Goal: Information Seeking & Learning: Understand process/instructions

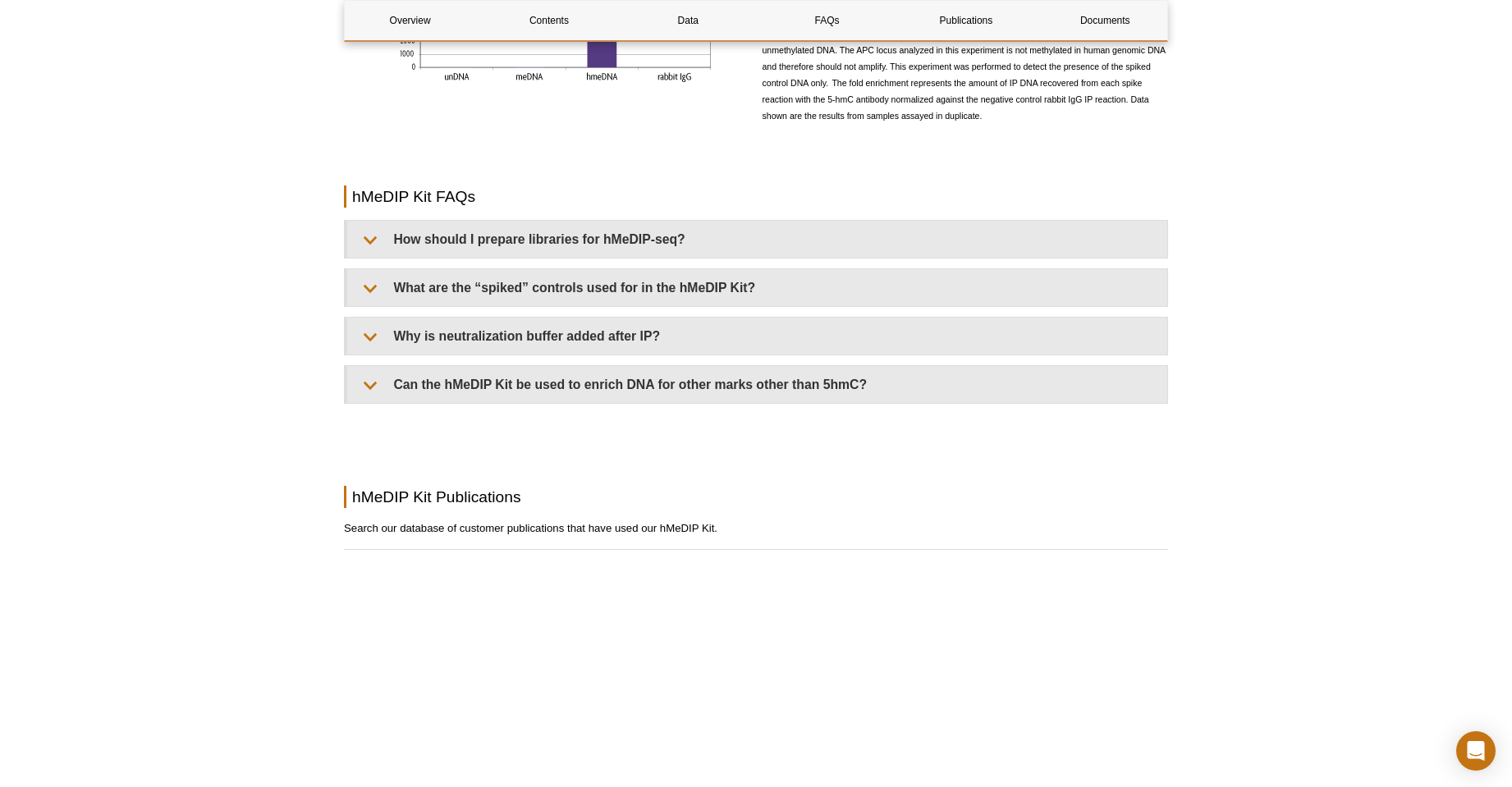
scroll to position [1863, 0]
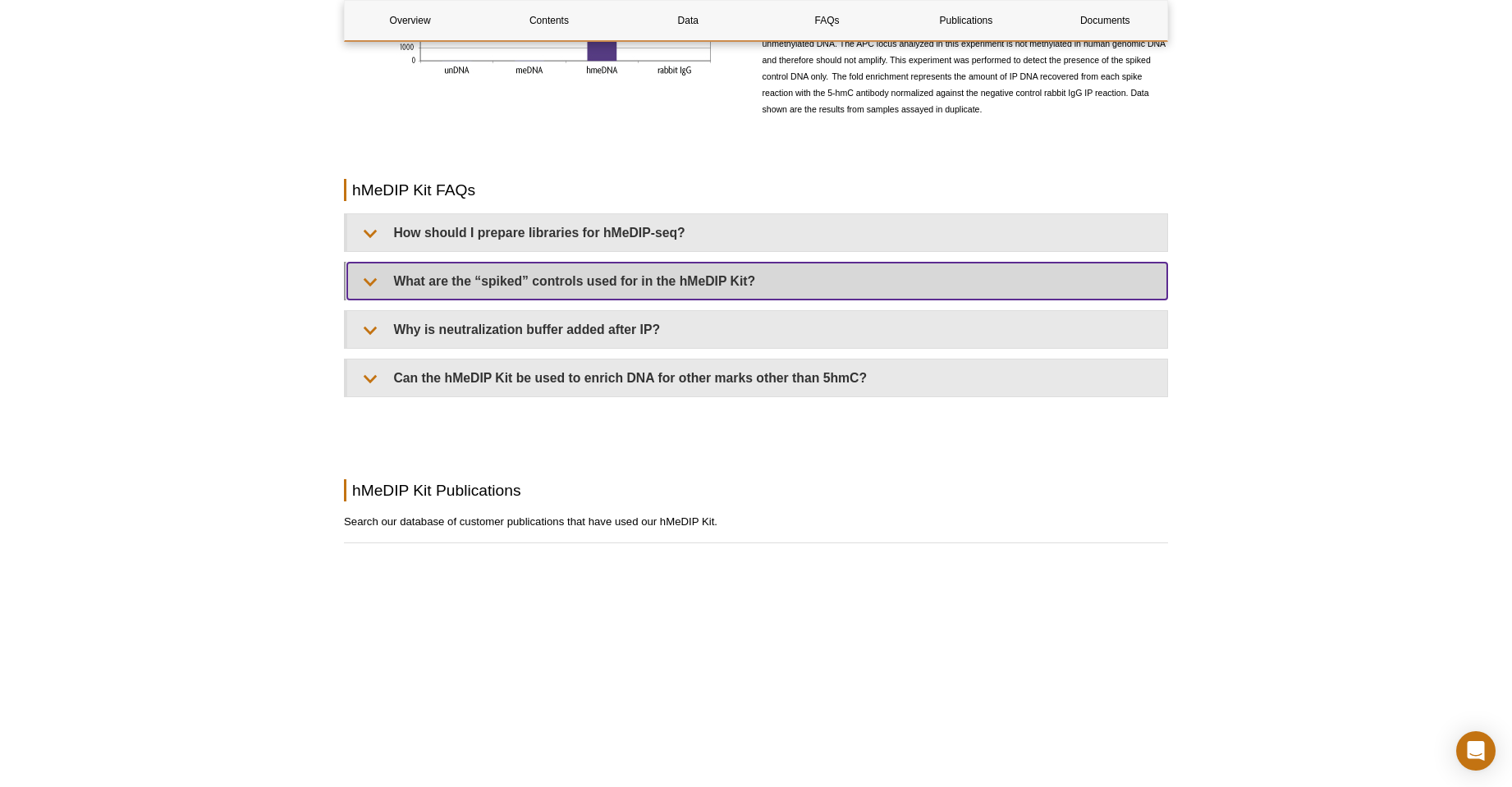
click at [486, 287] on summary "What are the “spiked” controls used for in the hMeDIP Kit?" at bounding box center [757, 281] width 820 height 37
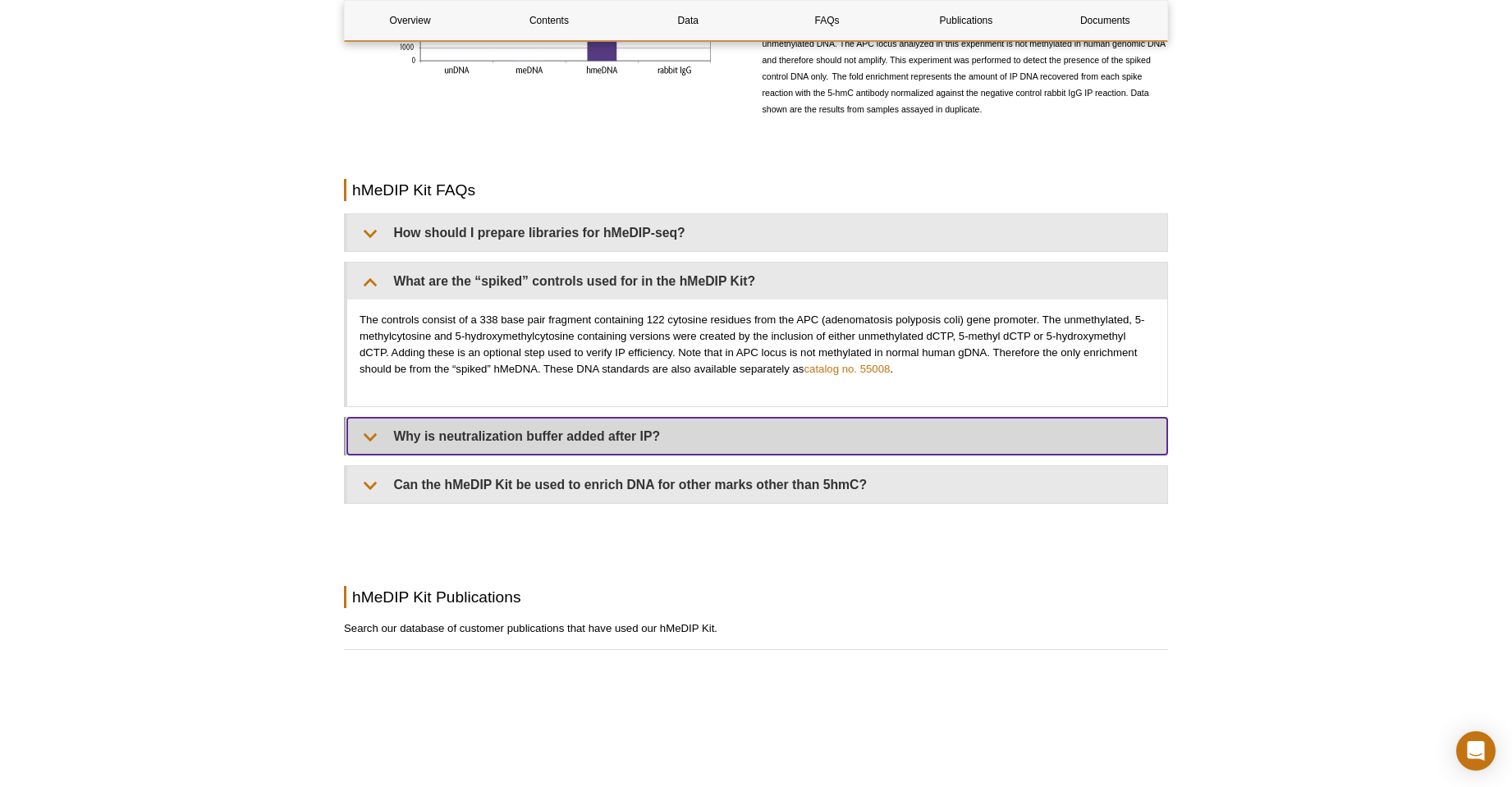
click at [530, 440] on summary "Why is neutralization buffer added after IP?" at bounding box center [757, 436] width 820 height 37
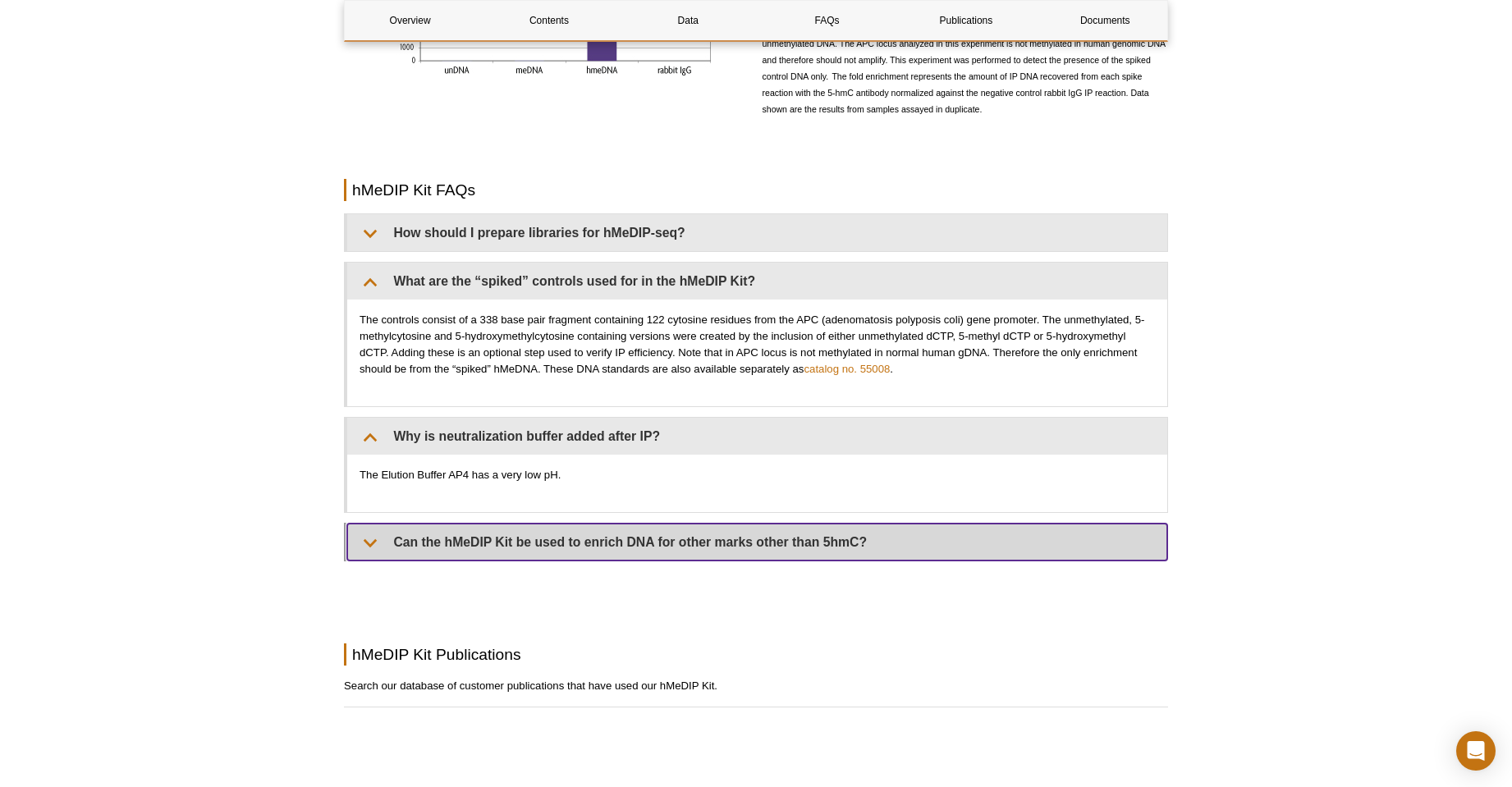
click at [549, 549] on summary "Can the hMeDIP Kit be used to enrich DNA for other marks other than 5hmC?" at bounding box center [757, 542] width 820 height 37
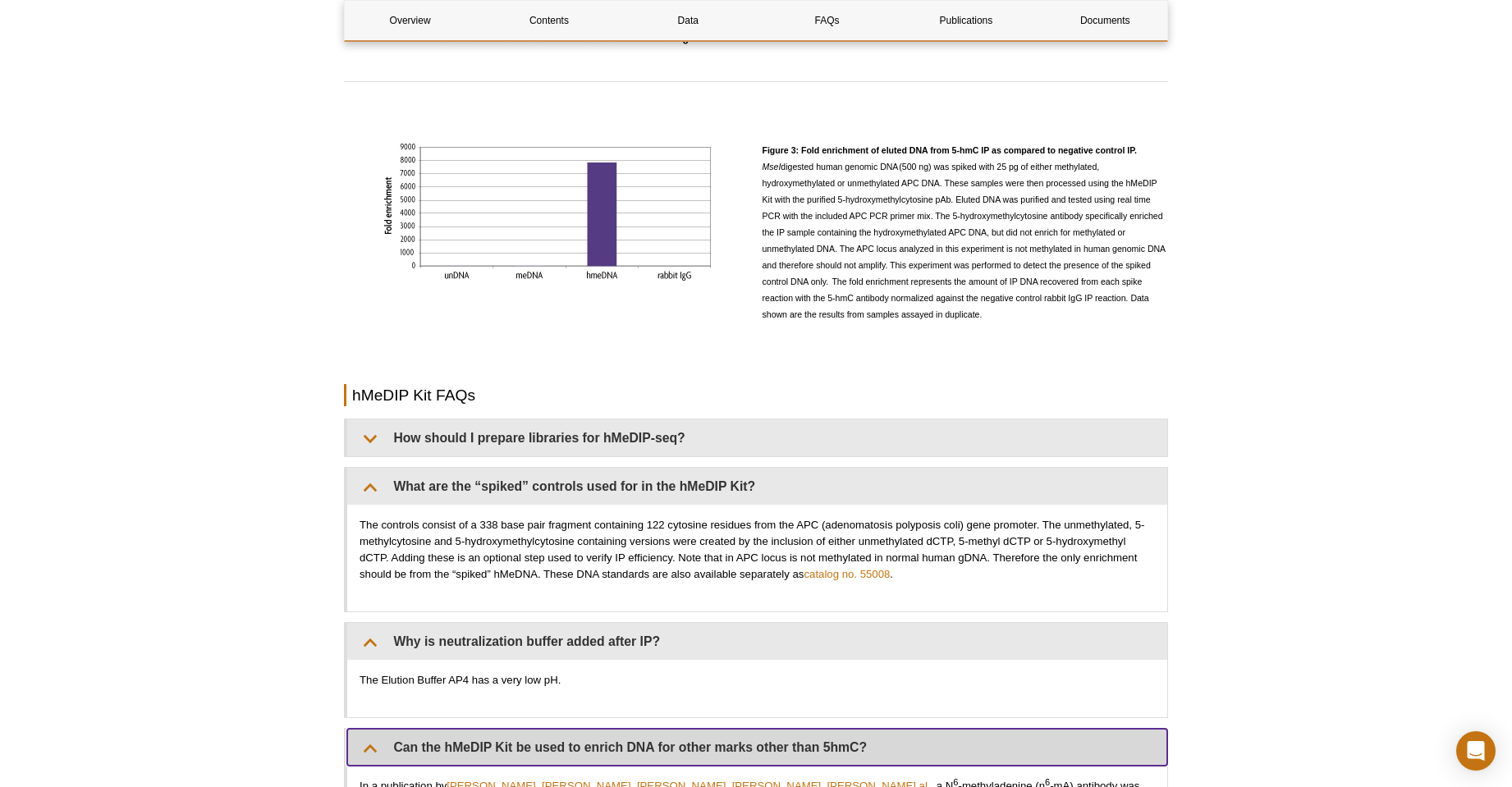
scroll to position [1617, 0]
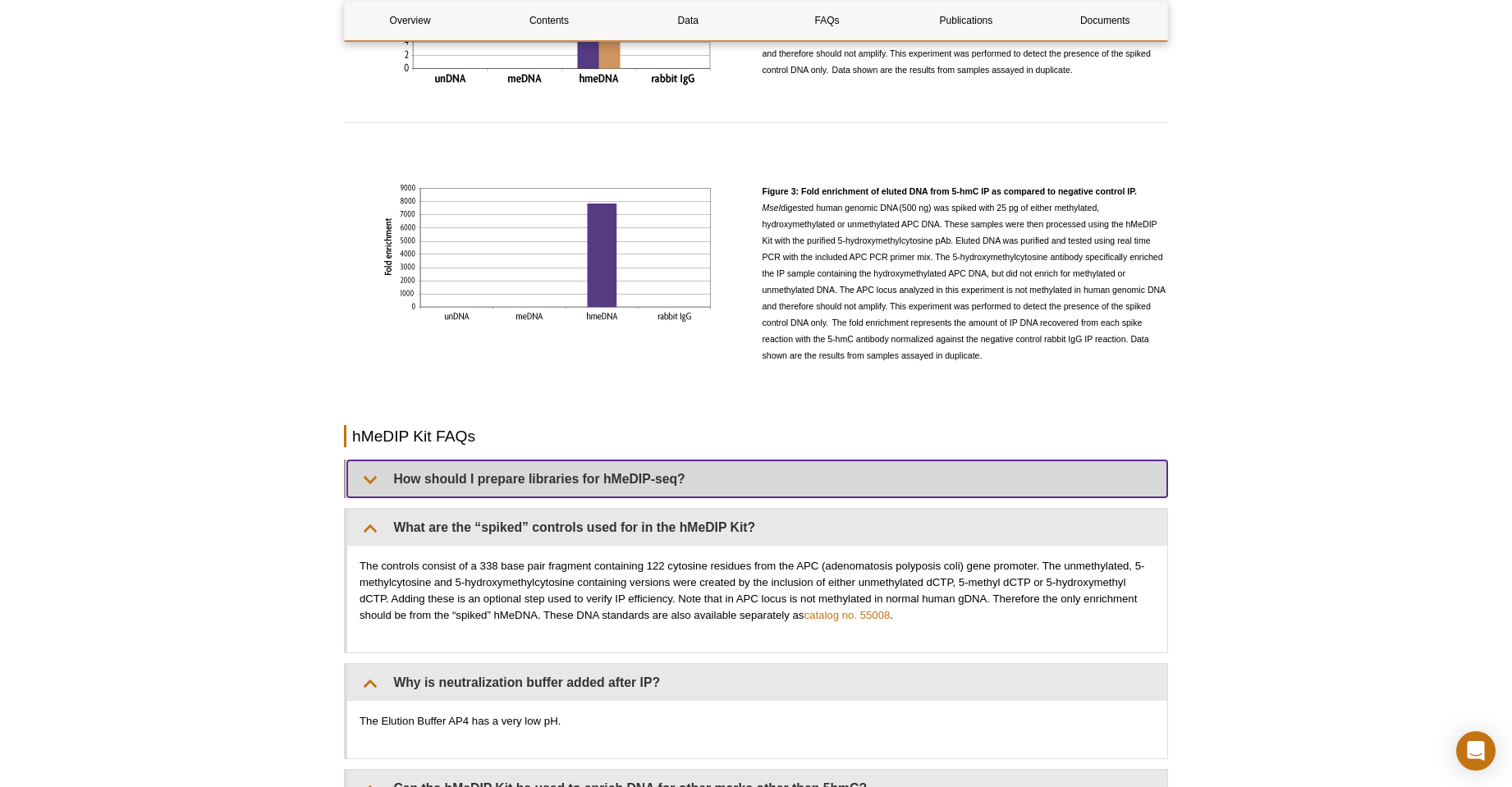
click at [583, 485] on summary "How should I prepare libraries for hMeDIP-seq?" at bounding box center [757, 479] width 820 height 37
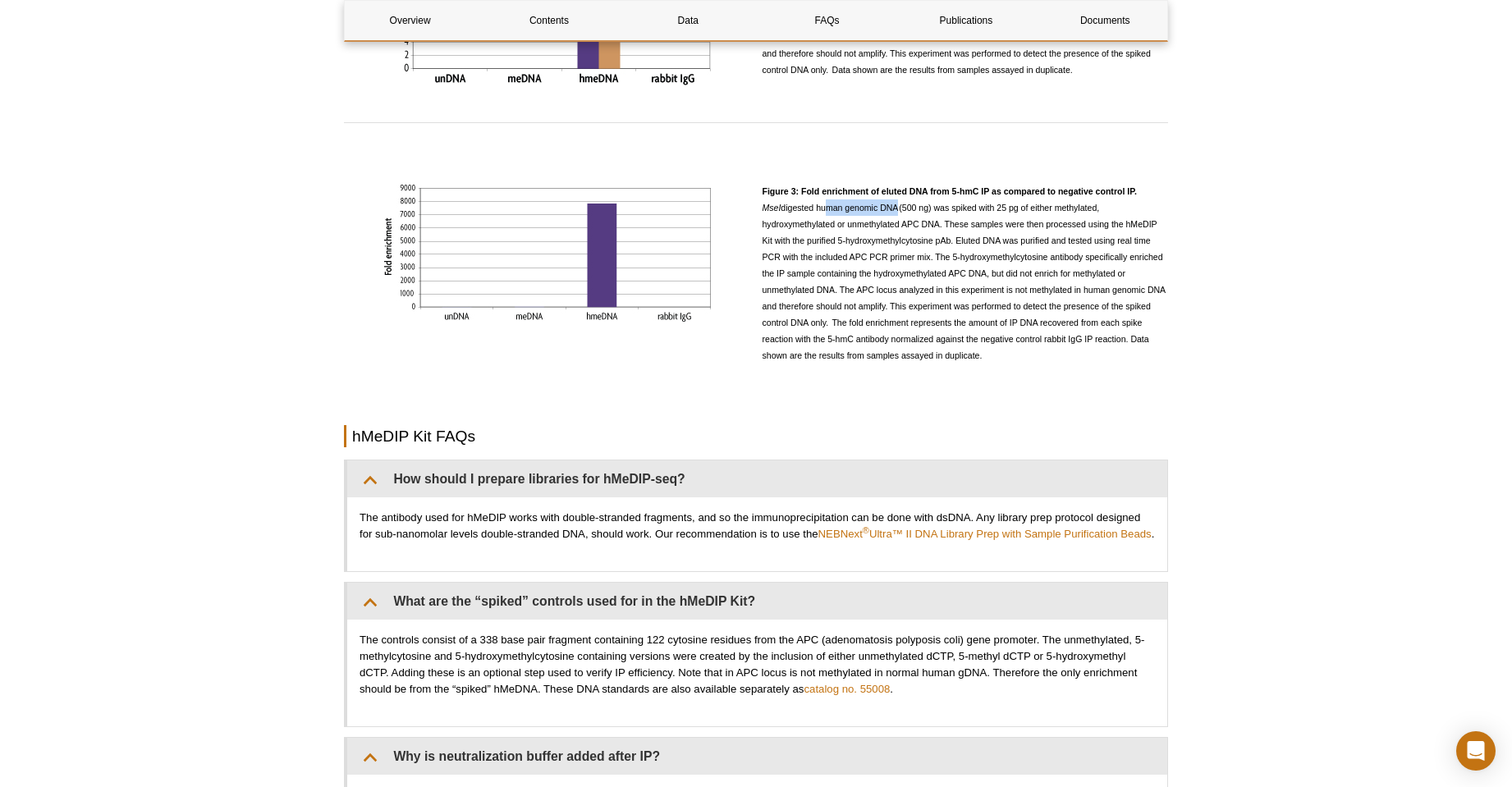
drag, startPoint x: 822, startPoint y: 207, endPoint x: 894, endPoint y: 207, distance: 72.0
click at [894, 207] on span "Figure 3: Fold enrichment of eluted DNA from 5-hmC IP as compared to negative c…" at bounding box center [964, 273] width 403 height 174
click at [1011, 350] on p "Figure 3: Fold enrichment of eluted DNA from 5-hmC IP as compared to negative c…" at bounding box center [965, 272] width 406 height 181
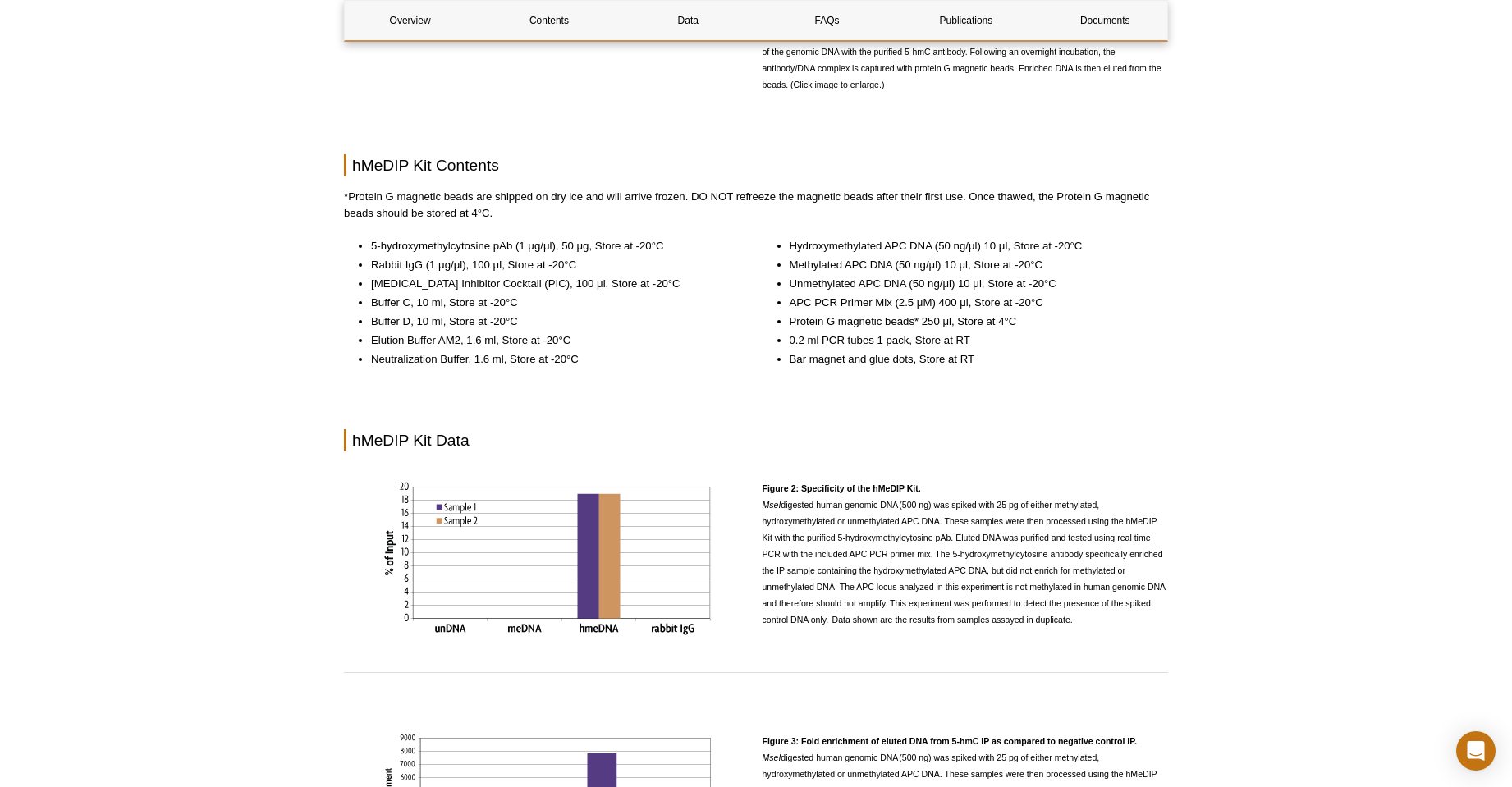
scroll to position [384, 0]
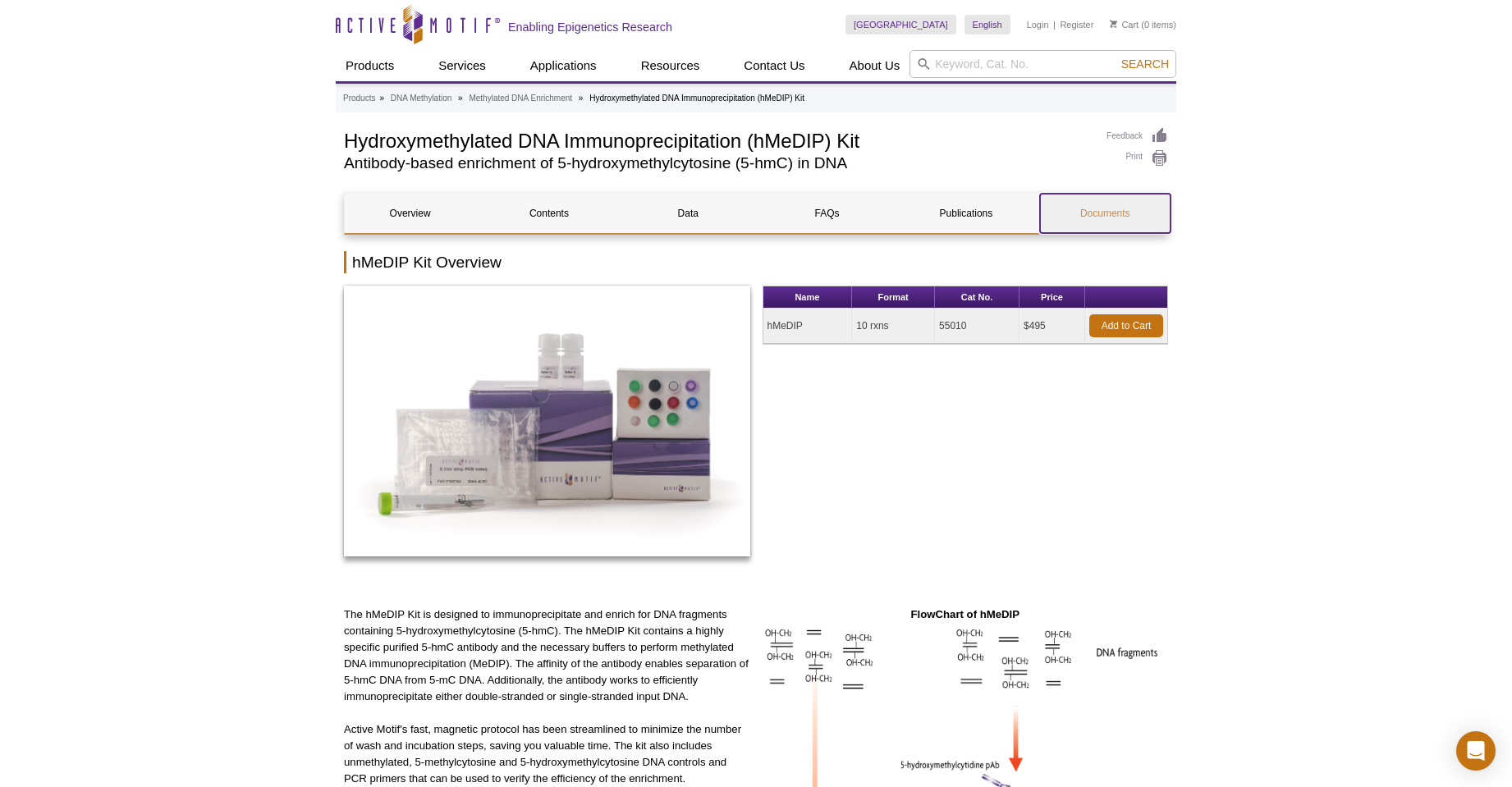
click at [1113, 213] on link "Documents" at bounding box center [1105, 214] width 131 height 40
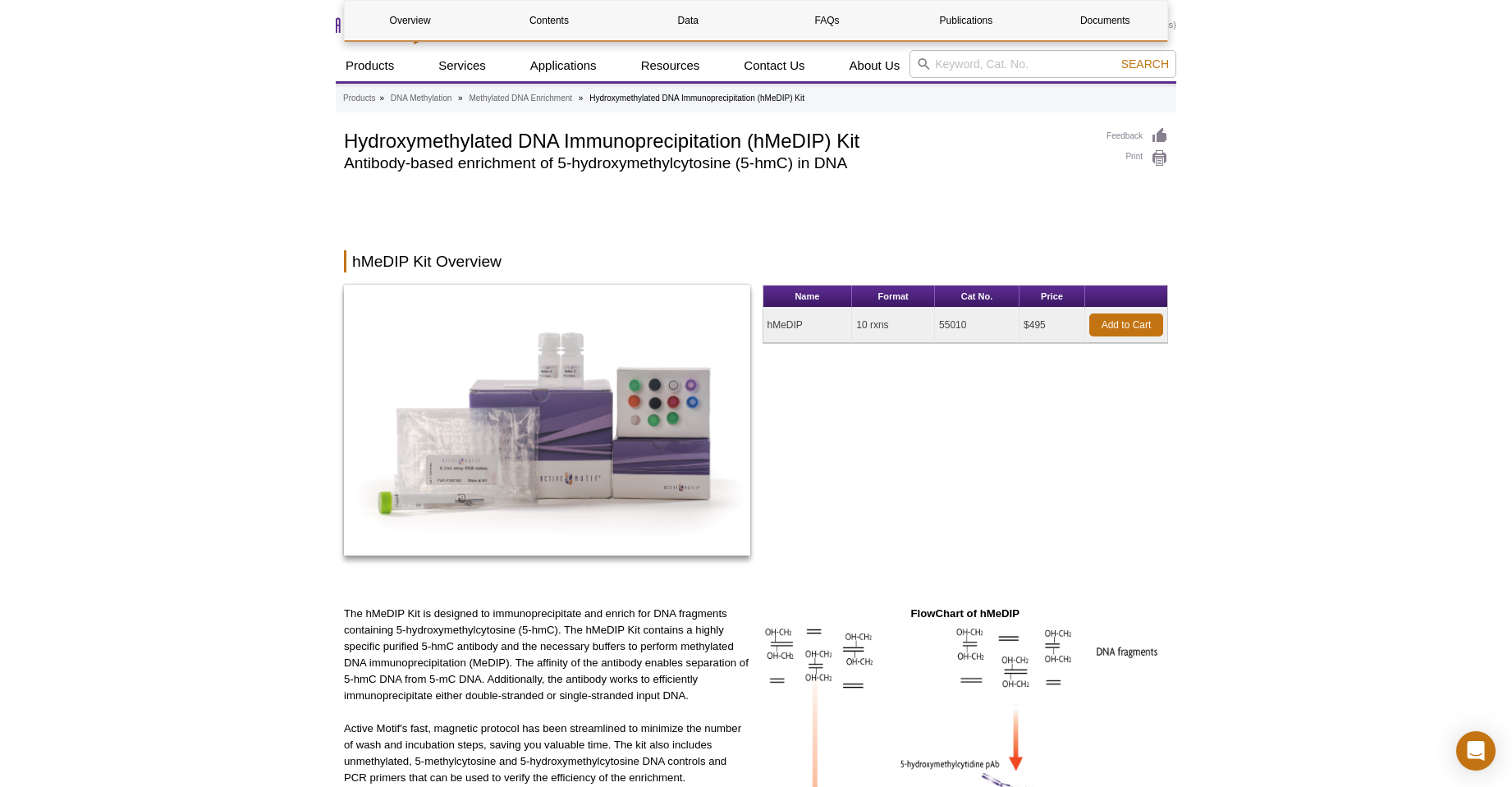
scroll to position [2929, 0]
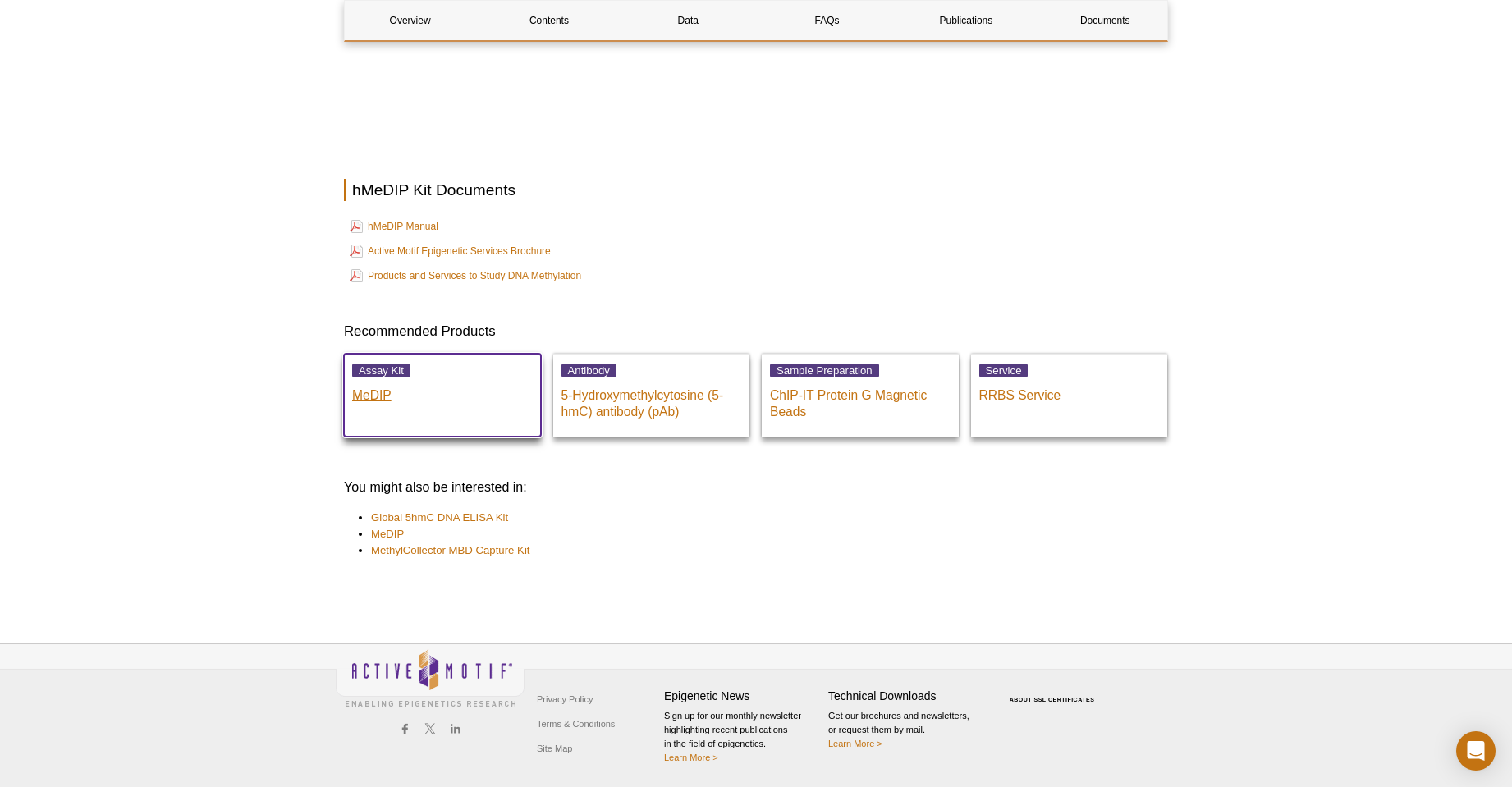
click at [376, 390] on p "MeDIP" at bounding box center [442, 392] width 181 height 25
click at [417, 219] on link "hMeDIP Manual" at bounding box center [395, 226] width 89 height 20
